Goal: Transaction & Acquisition: Obtain resource

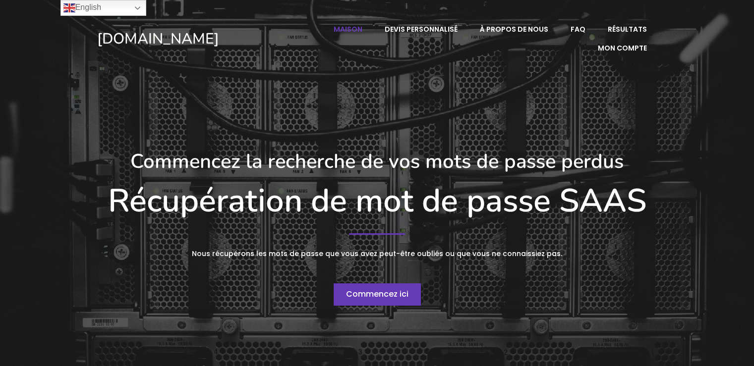
click at [404, 290] on font "Commencez ici" at bounding box center [377, 293] width 62 height 11
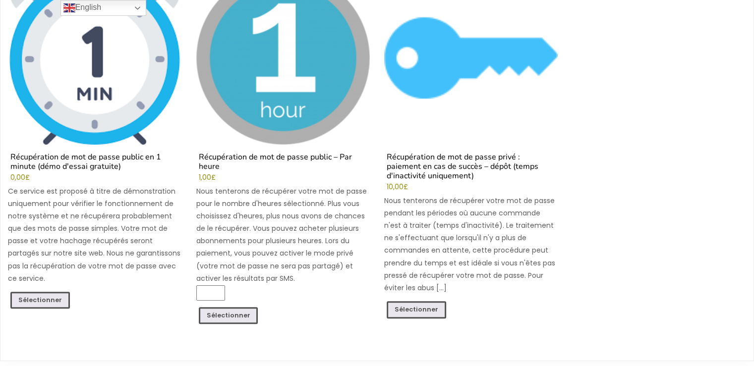
scroll to position [230, 0]
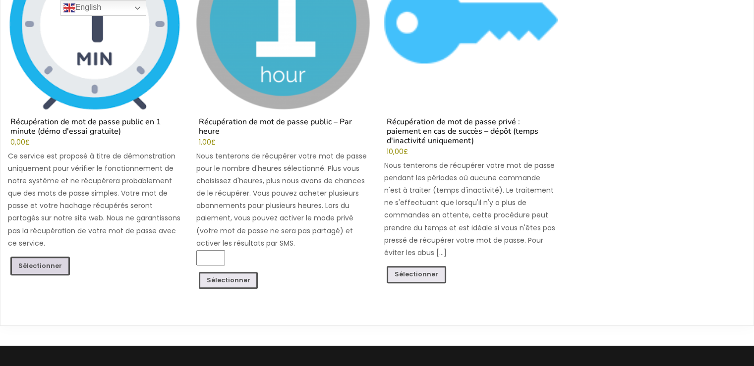
click at [43, 269] on font "Sélectionner" at bounding box center [40, 266] width 44 height 8
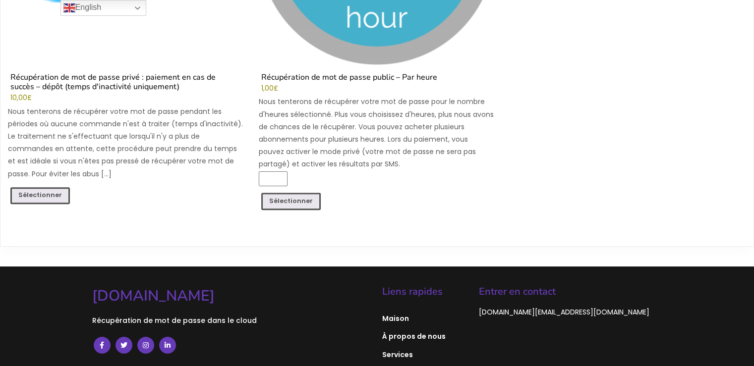
scroll to position [942, 0]
